Goal: Navigation & Orientation: Find specific page/section

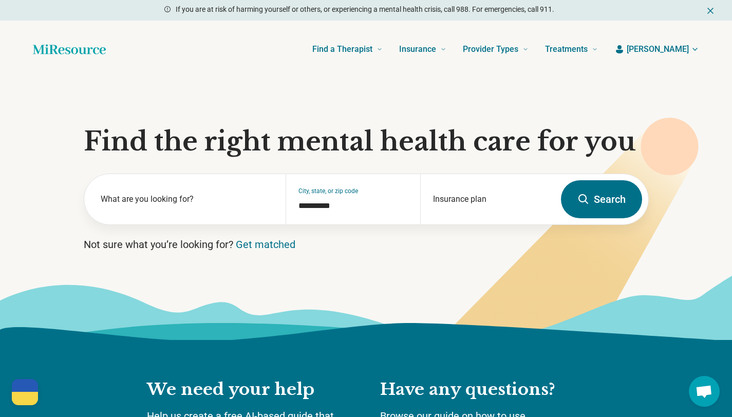
click at [667, 50] on span "[PERSON_NAME]" at bounding box center [658, 49] width 62 height 12
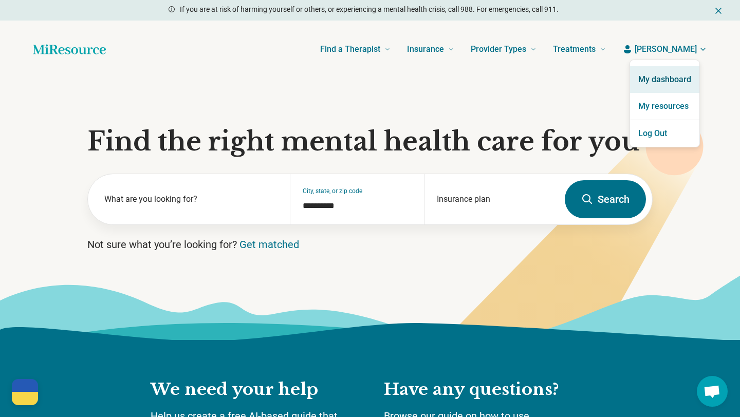
click at [663, 75] on link "My dashboard" at bounding box center [664, 79] width 69 height 27
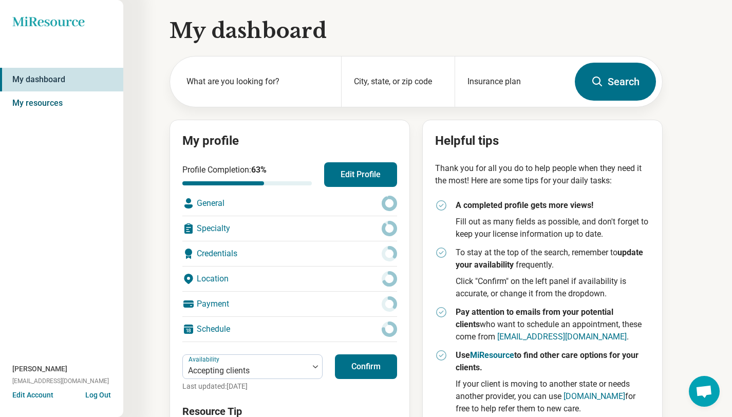
click at [57, 98] on link "My resources" at bounding box center [61, 103] width 123 height 24
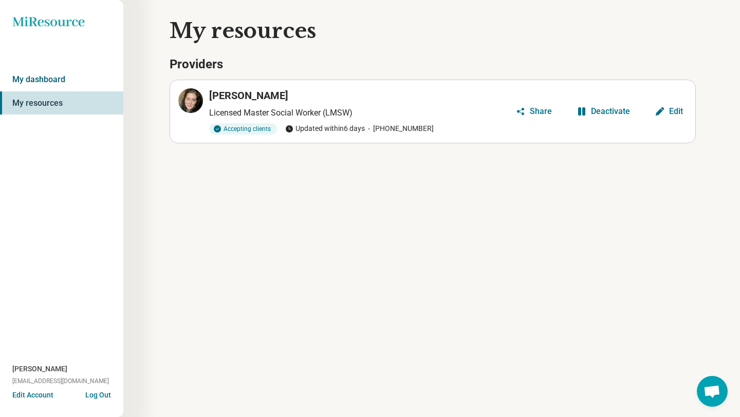
click at [57, 80] on link "My dashboard" at bounding box center [61, 80] width 123 height 24
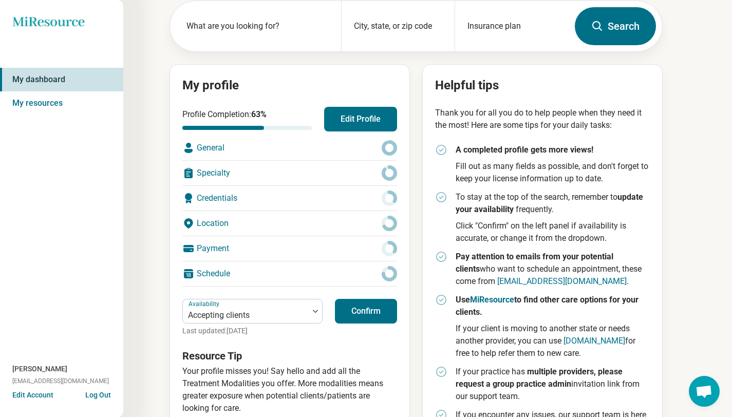
scroll to position [99, 0]
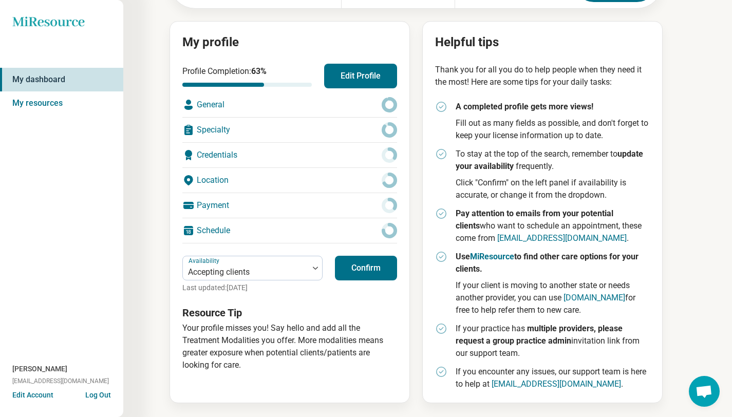
click at [364, 270] on button "Confirm" at bounding box center [366, 268] width 62 height 25
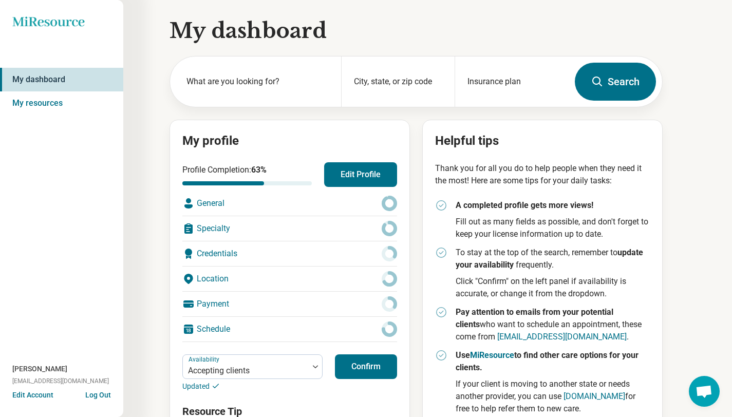
scroll to position [2, 0]
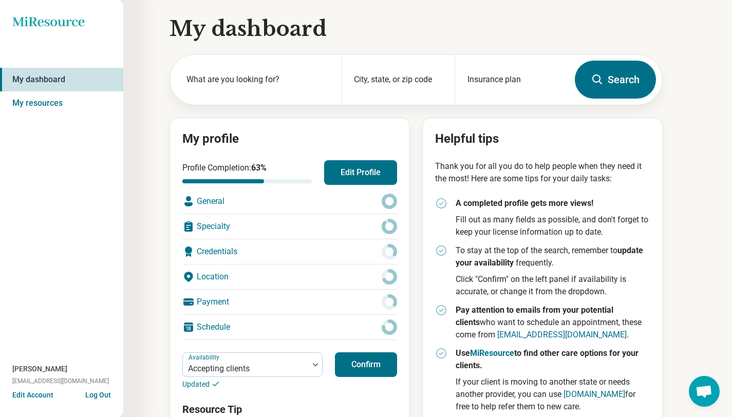
click at [51, 24] on icon at bounding box center [48, 21] width 72 height 10
